Goal: Find specific page/section: Find specific page/section

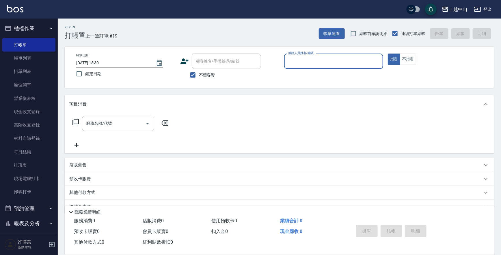
click at [25, 25] on button "櫃檯作業" at bounding box center [28, 28] width 53 height 15
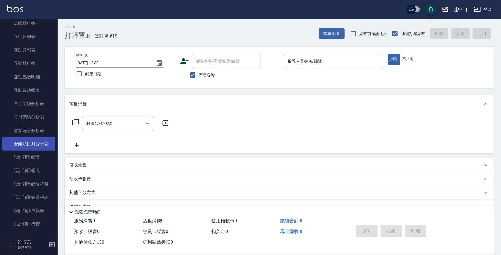
scroll to position [105, 0]
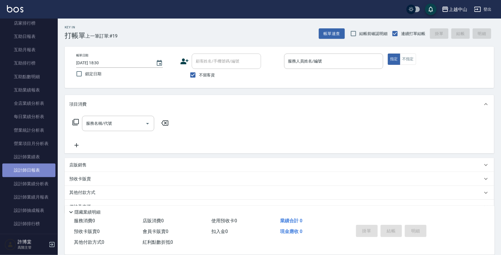
click at [32, 166] on link "設計師日報表" at bounding box center [28, 169] width 53 height 13
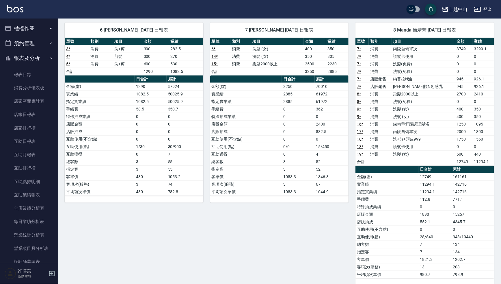
click at [27, 28] on button "櫃檯作業" at bounding box center [28, 28] width 53 height 15
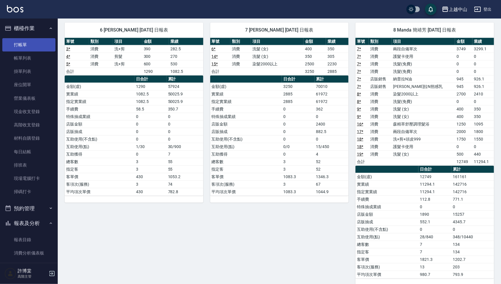
click at [21, 44] on link "打帳單" at bounding box center [28, 44] width 53 height 13
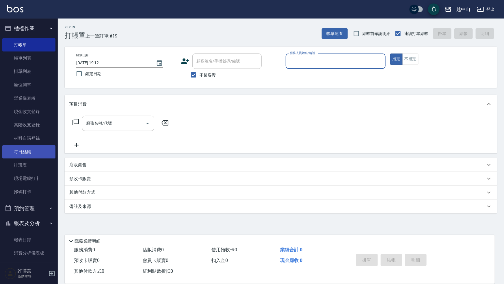
click at [37, 146] on link "每日結帳" at bounding box center [28, 151] width 53 height 13
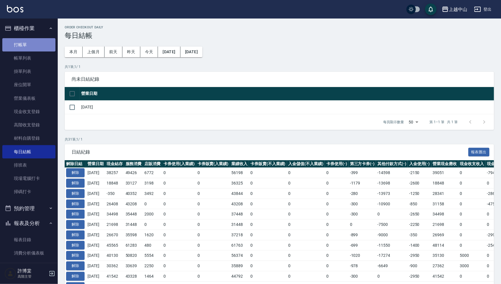
click at [40, 50] on link "打帳單" at bounding box center [28, 44] width 53 height 13
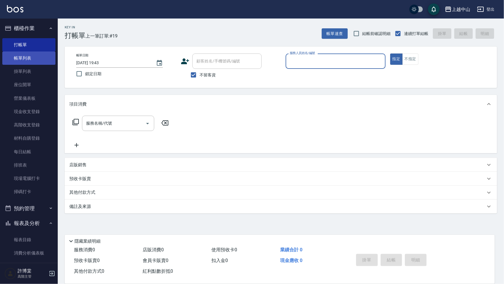
click at [41, 53] on link "帳單列表" at bounding box center [28, 57] width 53 height 13
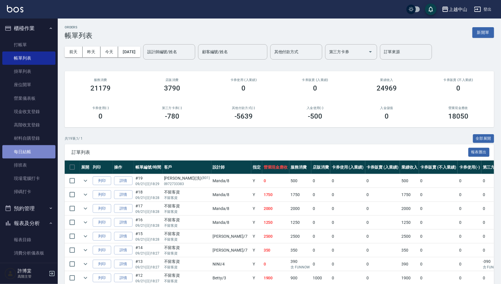
click at [34, 154] on link "每日結帳" at bounding box center [28, 151] width 53 height 13
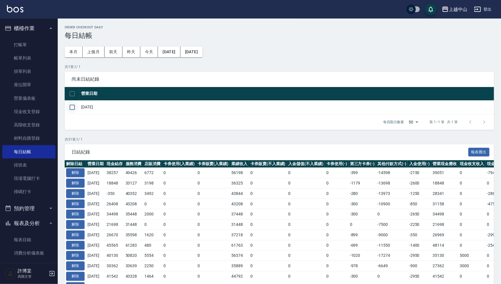
click at [71, 107] on input "checkbox" at bounding box center [72, 107] width 12 height 12
checkbox input "true"
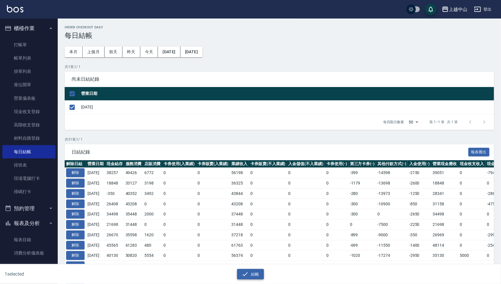
click at [244, 254] on icon "button" at bounding box center [245, 274] width 5 height 4
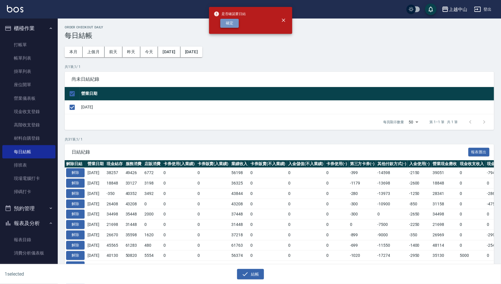
click at [230, 27] on button "確定" at bounding box center [229, 23] width 18 height 9
checkbox input "false"
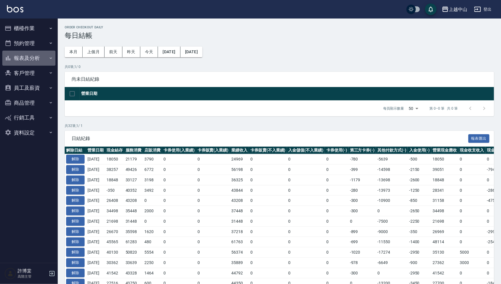
click at [42, 61] on button "報表及分析" at bounding box center [28, 58] width 53 height 15
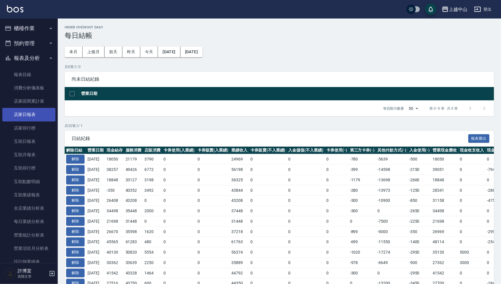
click at [42, 112] on link "店家日報表" at bounding box center [28, 114] width 53 height 13
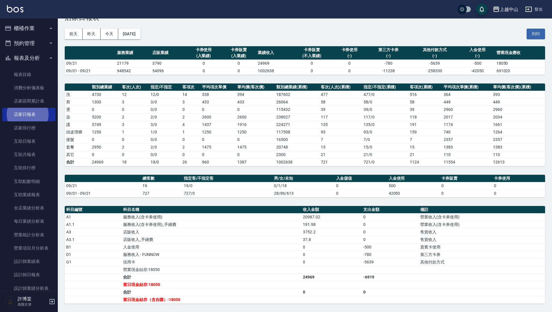
scroll to position [16, 0]
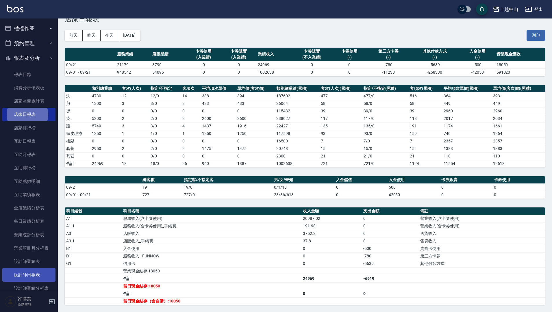
click at [29, 279] on link "設計師日報表" at bounding box center [28, 274] width 53 height 13
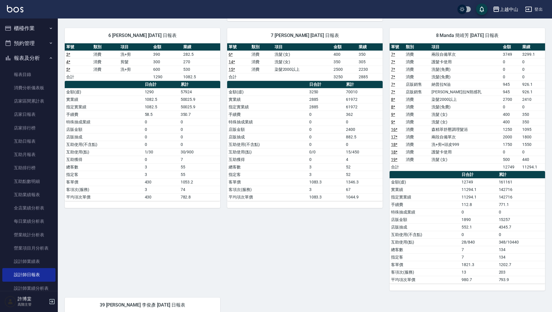
scroll to position [350, 0]
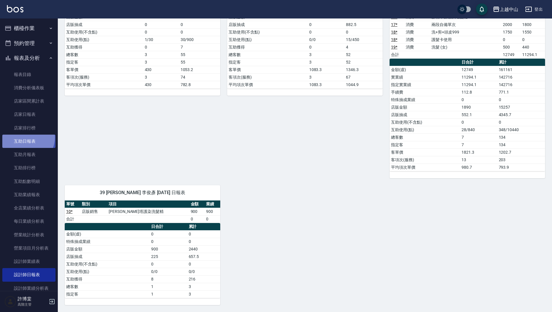
click at [26, 138] on link "互助日報表" at bounding box center [28, 141] width 53 height 13
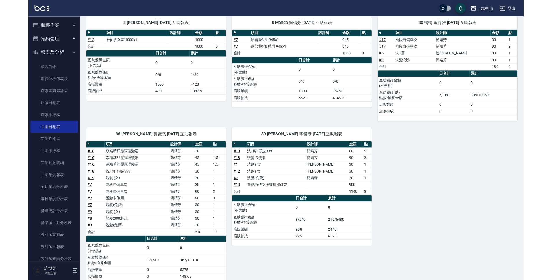
scroll to position [68, 0]
